Goal: Ask a question: Seek information or help from site administrators or community

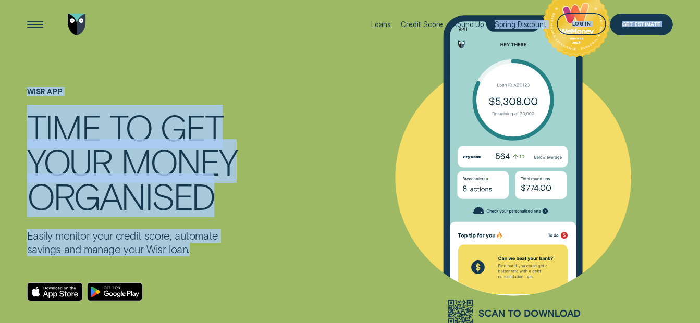
drag, startPoint x: 488, startPoint y: 43, endPoint x: 422, endPoint y: 91, distance: 82.1
click at [678, 84] on div "Wisr App - WeMoney - no experian" at bounding box center [525, 184] width 350 height 368
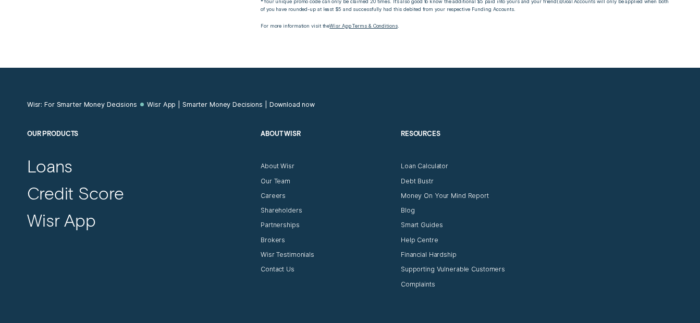
scroll to position [3131, 0]
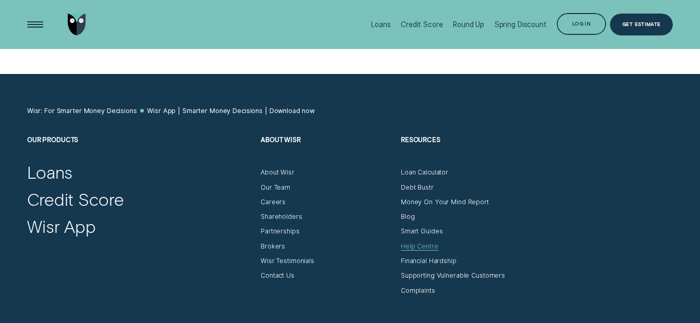
click at [427, 246] on div "Help Centre" at bounding box center [420, 246] width 38 height 8
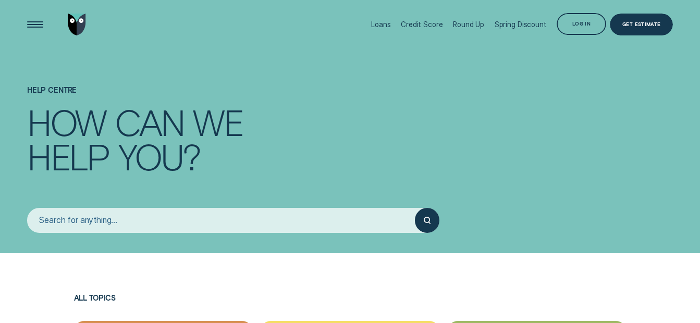
drag, startPoint x: 164, startPoint y: 221, endPoint x: 413, endPoint y: 188, distance: 251.3
click at [174, 221] on input "search" at bounding box center [221, 220] width 388 height 24
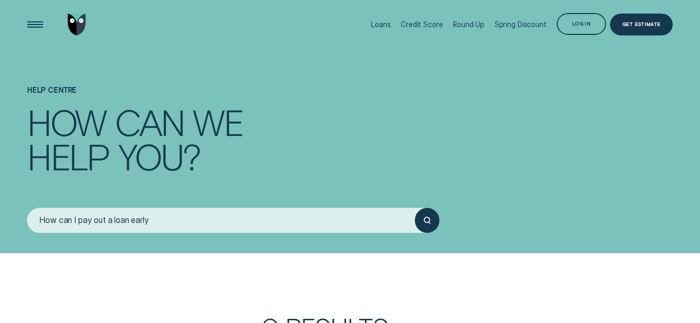
click at [425, 217] on icon "submit" at bounding box center [427, 220] width 7 height 7
click at [427, 219] on icon "submit" at bounding box center [427, 220] width 7 height 7
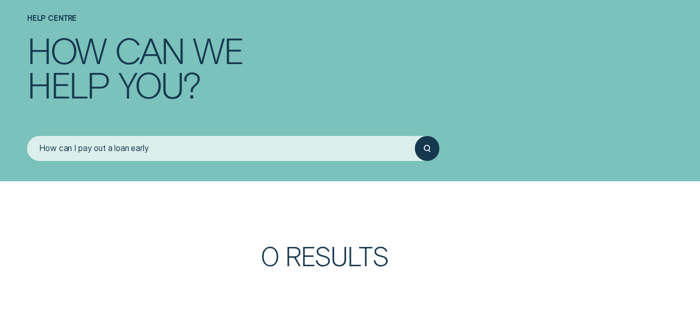
scroll to position [64, 0]
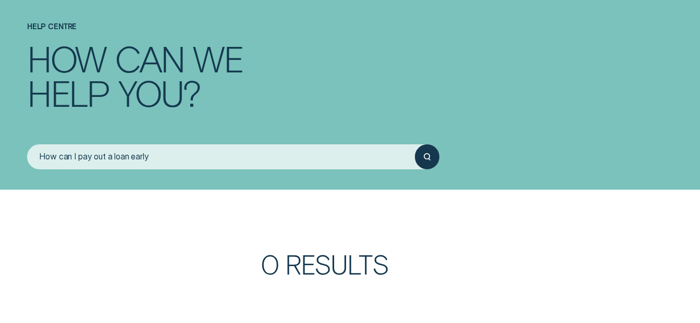
drag, startPoint x: 162, startPoint y: 156, endPoint x: 45, endPoint y: 156, distance: 116.7
click at [45, 156] on input "How can I pay out a loan early" at bounding box center [221, 156] width 388 height 24
type input "H"
type input "Paying out a loan early"
click at [425, 157] on circle "submit" at bounding box center [426, 156] width 5 height 5
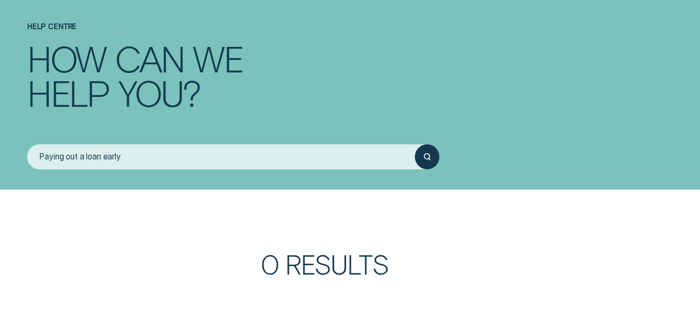
click at [427, 156] on icon "submit" at bounding box center [427, 156] width 7 height 7
drag, startPoint x: 82, startPoint y: 157, endPoint x: 16, endPoint y: 149, distance: 66.1
click at [17, 161] on div "Help Centre How can we help you? Paying out a loan early" at bounding box center [350, 62] width 700 height 253
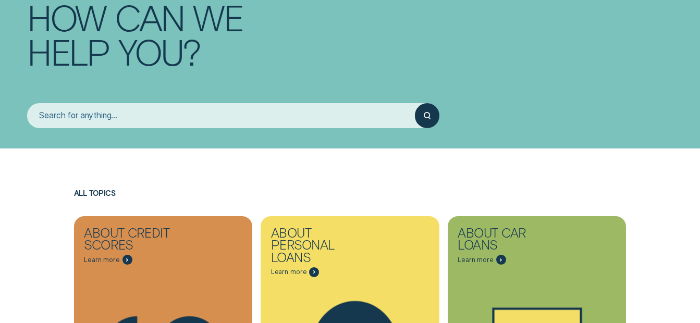
scroll to position [168, 0]
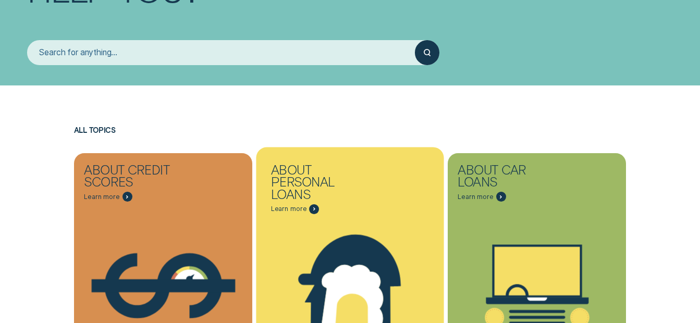
click at [335, 212] on div "About Personal Loans Learn more" at bounding box center [350, 183] width 179 height 61
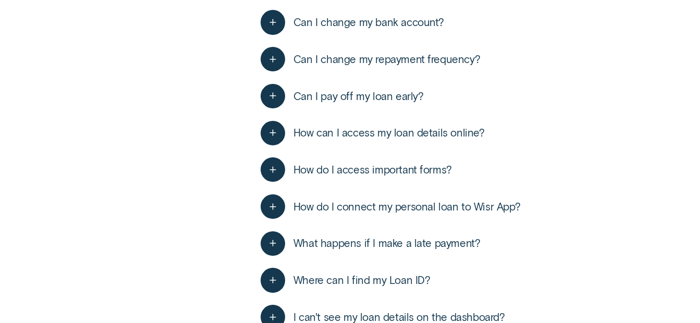
scroll to position [1563, 0]
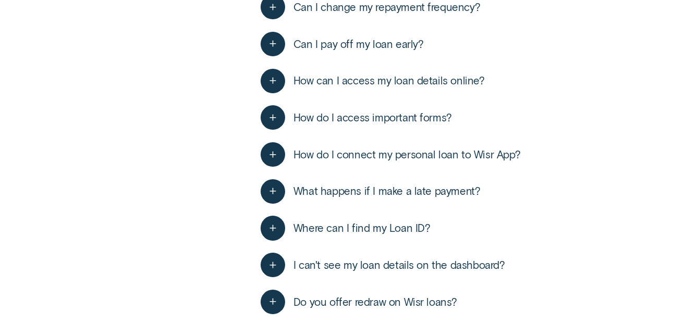
click at [318, 45] on span "Can I pay off my loan early?" at bounding box center [358, 45] width 130 height 14
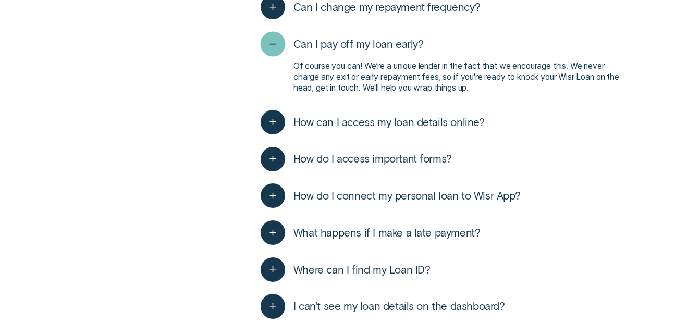
click at [279, 43] on div "button" at bounding box center [273, 43] width 25 height 25
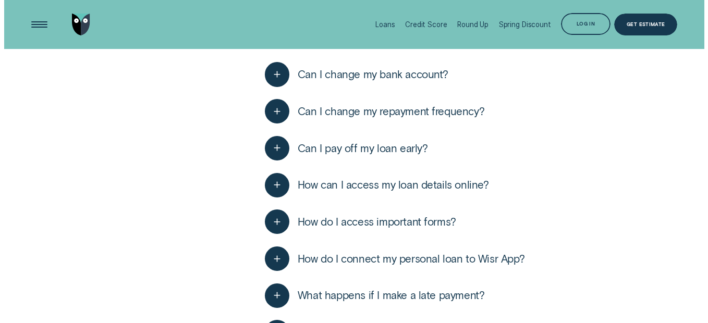
scroll to position [1198, 0]
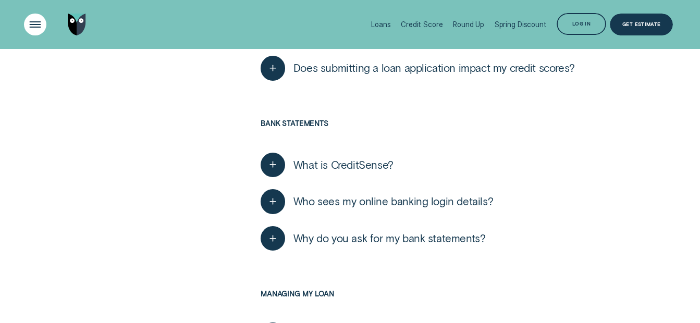
click at [38, 26] on div "Open Menu" at bounding box center [35, 24] width 31 height 31
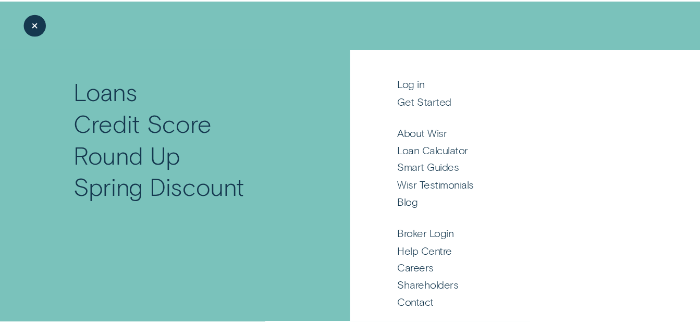
scroll to position [61, 0]
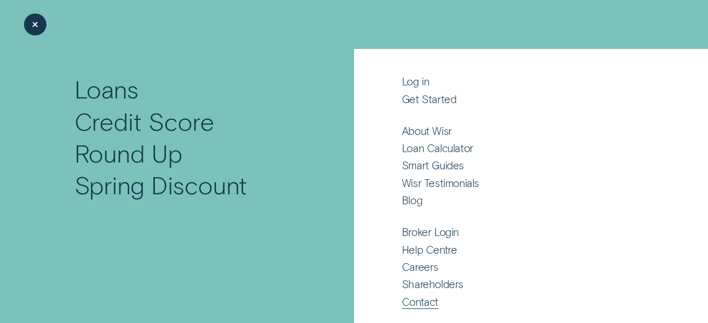
click at [425, 305] on div "Contact" at bounding box center [420, 302] width 36 height 14
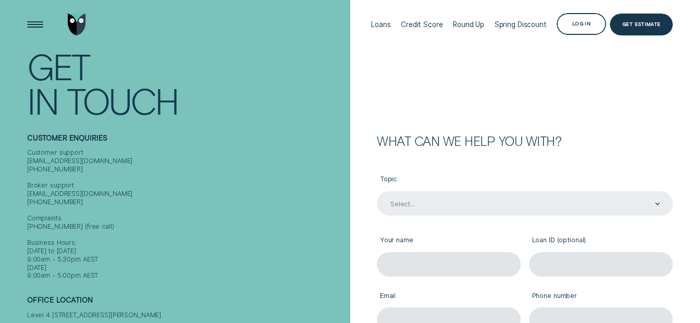
click at [656, 204] on div "Select..." at bounding box center [525, 203] width 296 height 24
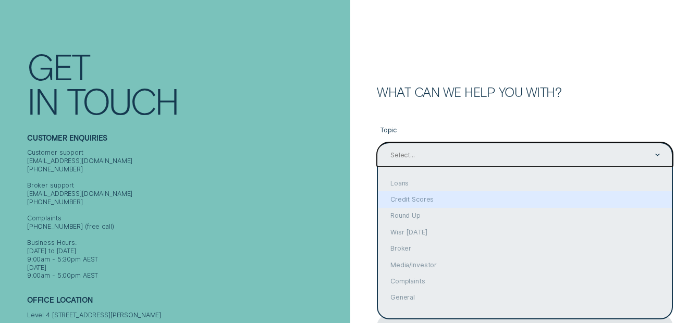
scroll to position [49, 0]
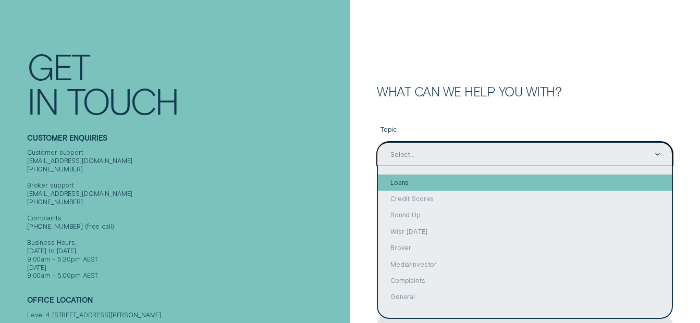
click at [419, 184] on div "Loans" at bounding box center [525, 183] width 294 height 16
type input "Loans"
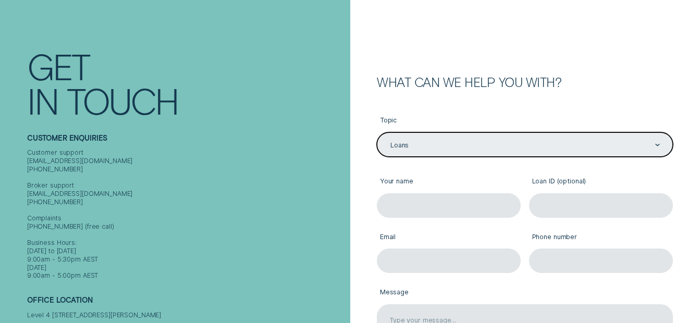
scroll to position [0, 0]
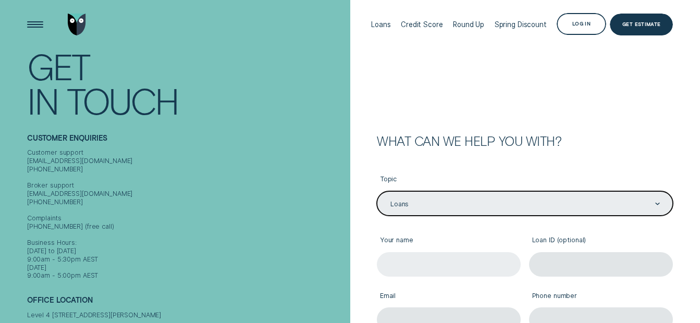
click at [413, 268] on input "Your name" at bounding box center [449, 264] width 144 height 24
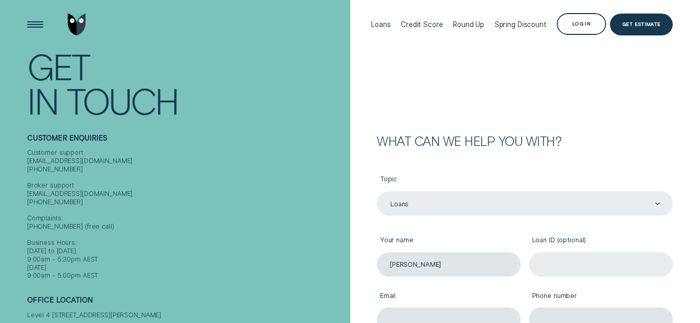
type input "[PERSON_NAME]"
click at [563, 259] on input "Loan ID (optional)" at bounding box center [601, 264] width 144 height 24
paste input "LOAN ID 245117"
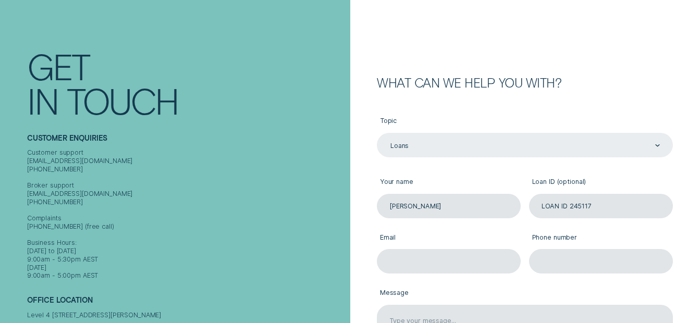
scroll to position [156, 0]
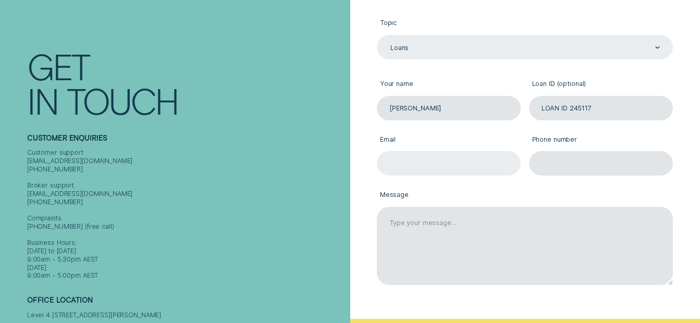
type input "LOAN ID 245117"
click at [412, 160] on input "Email" at bounding box center [449, 163] width 144 height 24
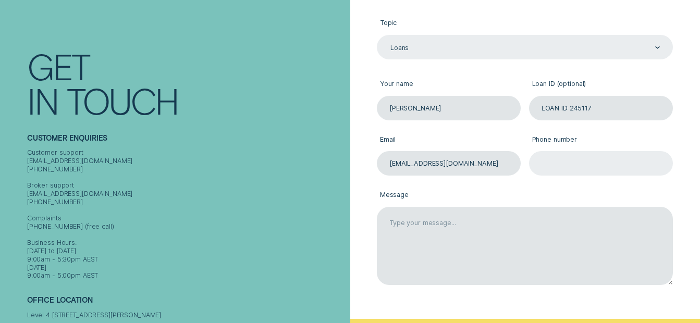
type input "[EMAIL_ADDRESS][DOMAIN_NAME]"
click at [560, 158] on input "Phone number" at bounding box center [601, 163] width 144 height 24
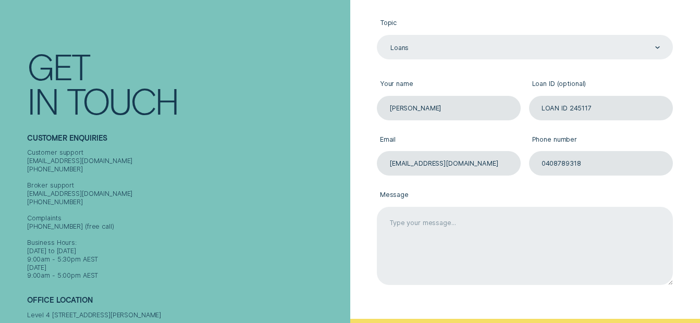
type input "0408789318"
click at [410, 224] on textarea "Message" at bounding box center [525, 246] width 296 height 79
drag, startPoint x: 611, startPoint y: 222, endPoint x: 626, endPoint y: 219, distance: 15.3
click at [612, 222] on textarea "I would like to pay out my loan early. Can you please advise me how I can do th…" at bounding box center [525, 246] width 296 height 79
click at [452, 231] on textarea "I would like to pay out my loan early. Can you please advise me how I can get a…" at bounding box center [525, 246] width 296 height 79
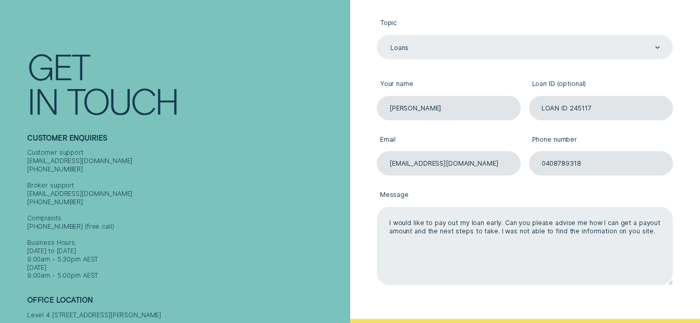
drag, startPoint x: 620, startPoint y: 225, endPoint x: 626, endPoint y: 232, distance: 9.2
drag, startPoint x: 626, startPoint y: 232, endPoint x: 618, endPoint y: 251, distance: 20.8
drag, startPoint x: 618, startPoint y: 251, endPoint x: 567, endPoint y: 266, distance: 52.6
click at [553, 272] on textarea "I would like to pay out my loan early. Can you please advise me how I can get a…" at bounding box center [525, 246] width 296 height 79
drag, startPoint x: 654, startPoint y: 232, endPoint x: 663, endPoint y: 232, distance: 8.9
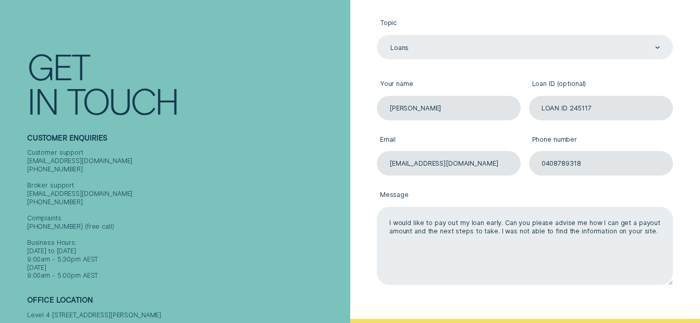
click at [655, 232] on textarea "I would like to pay out my loan early. Can you please advise me how I can get a…" at bounding box center [525, 246] width 296 height 79
click at [650, 231] on textarea "I would like to pay out my loan early. Can you please advise me how I can get a…" at bounding box center [525, 246] width 296 height 79
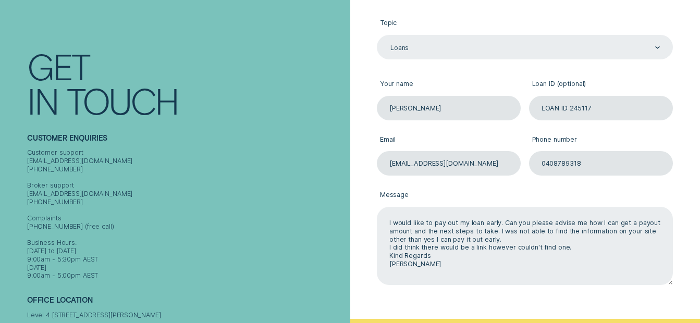
click at [434, 240] on textarea "I would like to pay out my loan early. Can you please advise me how I can get a…" at bounding box center [525, 246] width 296 height 79
click at [470, 279] on textarea "I would like to pay out my loan early. Can you please advise me how I can get a…" at bounding box center [525, 246] width 296 height 79
click at [485, 248] on textarea "I would like to pay out my loan early. Can you please advise me how I can get a…" at bounding box center [525, 246] width 296 height 79
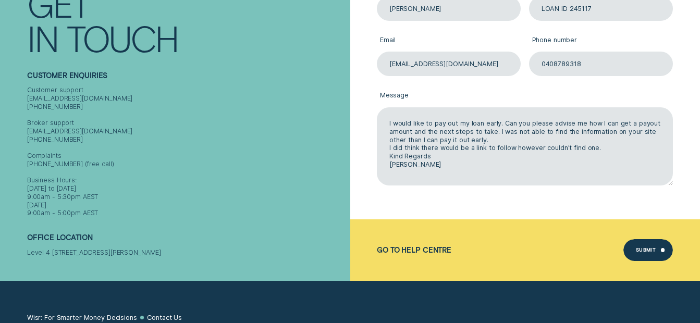
scroll to position [253, 0]
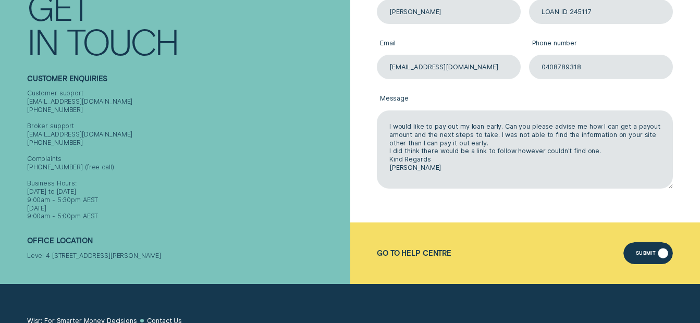
type textarea "I would like to pay out my loan early. Can you please advise me how I can get a…"
click at [651, 252] on div "Submit" at bounding box center [646, 254] width 20 height 4
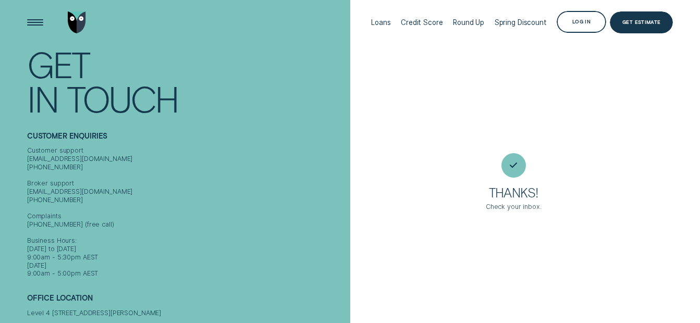
scroll to position [0, 0]
